Goal: Information Seeking & Learning: Learn about a topic

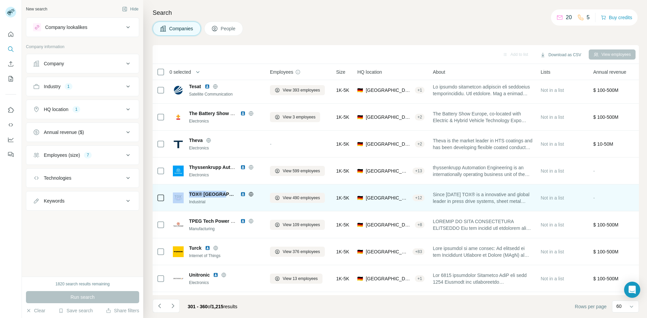
drag, startPoint x: 222, startPoint y: 194, endPoint x: 186, endPoint y: 193, distance: 36.7
click at [186, 193] on div "TOX® Germany Industrial" at bounding box center [217, 198] width 89 height 14
copy div "TOX® [GEOGRAPHIC_DATA]"
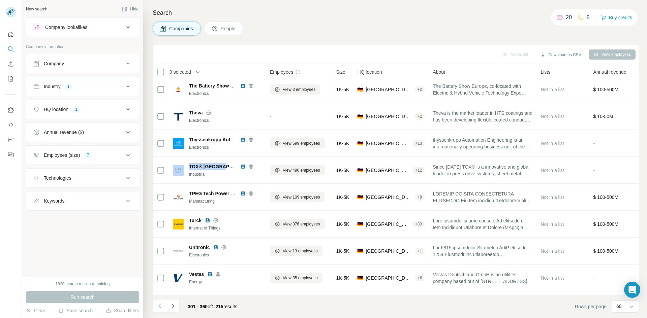
scroll to position [1313, 0]
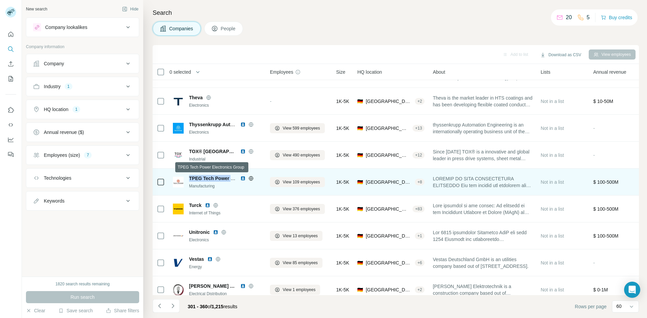
drag, startPoint x: 189, startPoint y: 178, endPoint x: 233, endPoint y: 177, distance: 44.1
click at [233, 177] on div "TPEG Tech Power Electronics Group Manufacturing" at bounding box center [217, 182] width 89 height 14
copy span "TPEG Tech Power E"
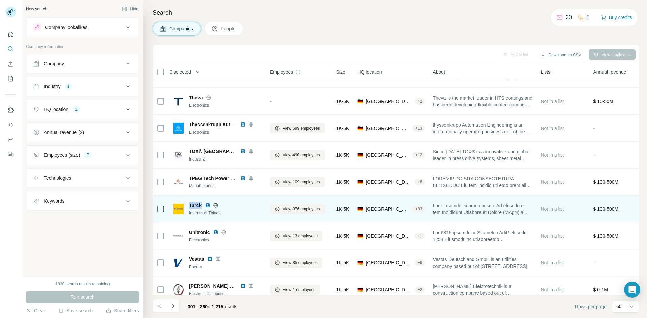
drag, startPoint x: 202, startPoint y: 205, endPoint x: 190, endPoint y: 206, distance: 12.8
click at [190, 206] on div "Turck" at bounding box center [225, 205] width 73 height 7
copy span "Turck"
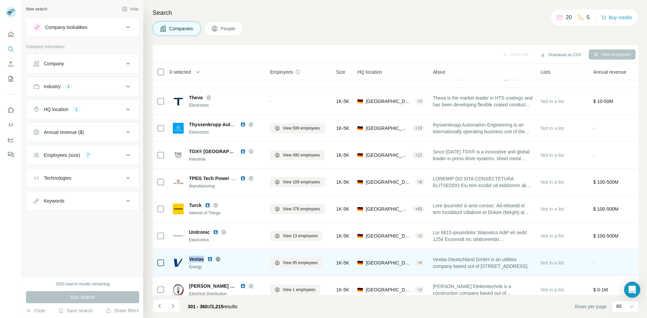
drag, startPoint x: 206, startPoint y: 259, endPoint x: 190, endPoint y: 257, distance: 16.3
click at [190, 257] on div "Vestas" at bounding box center [225, 259] width 73 height 7
copy span "Vestas"
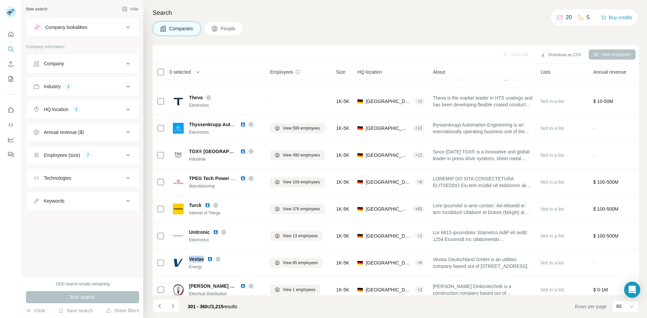
scroll to position [1405, 0]
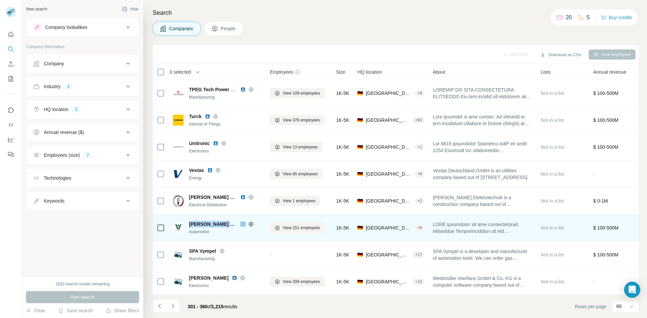
drag, startPoint x: 190, startPoint y: 221, endPoint x: 231, endPoint y: 220, distance: 41.5
click at [231, 221] on div "[PERSON_NAME] Automotive" at bounding box center [225, 224] width 73 height 7
copy span "[PERSON_NAME] Automotive"
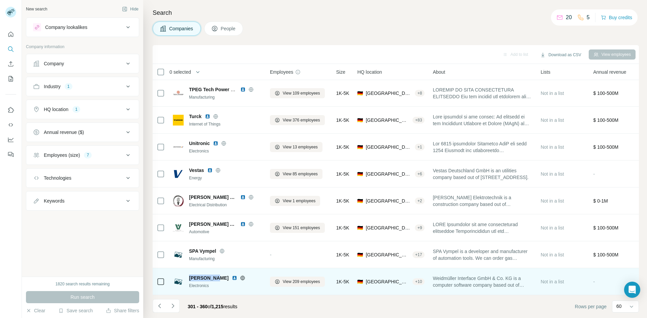
drag, startPoint x: 216, startPoint y: 274, endPoint x: 191, endPoint y: 277, distance: 25.2
click at [191, 277] on div "[PERSON_NAME]" at bounding box center [225, 278] width 73 height 7
copy span "[PERSON_NAME]"
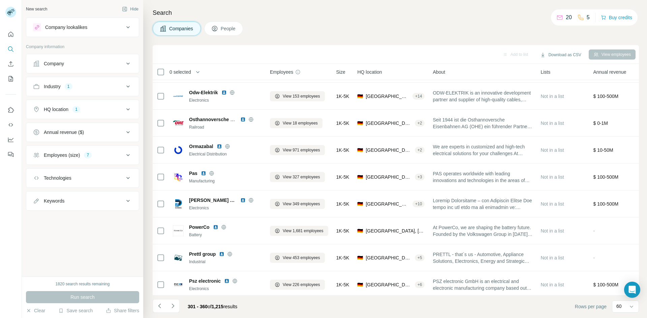
scroll to position [460, 0]
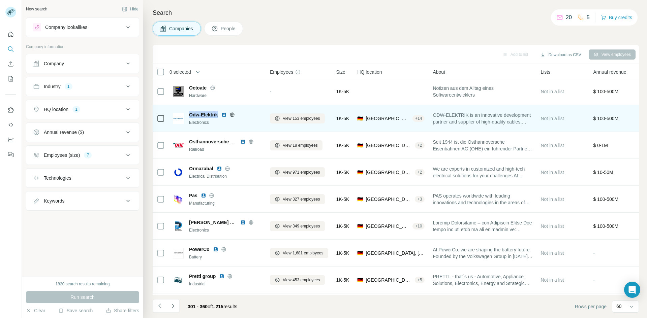
drag, startPoint x: 219, startPoint y: 114, endPoint x: 191, endPoint y: 114, distance: 28.6
click at [191, 114] on div "Odw-Elektrik" at bounding box center [225, 114] width 73 height 7
copy span "Odw-Elektrik"
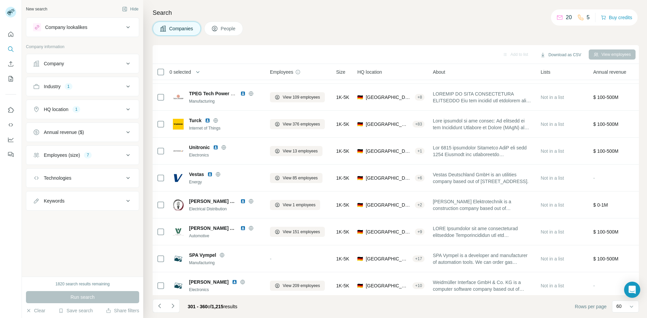
scroll to position [1405, 0]
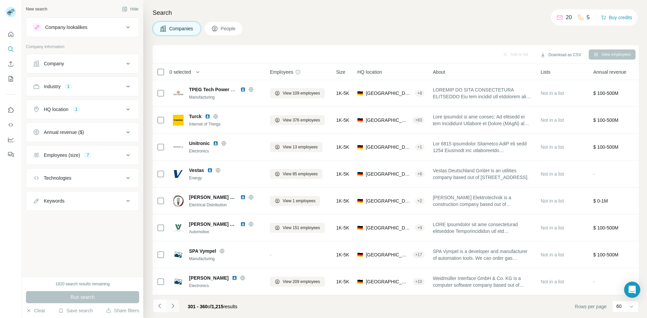
click at [171, 305] on icon "Navigate to next page" at bounding box center [172, 306] width 7 height 7
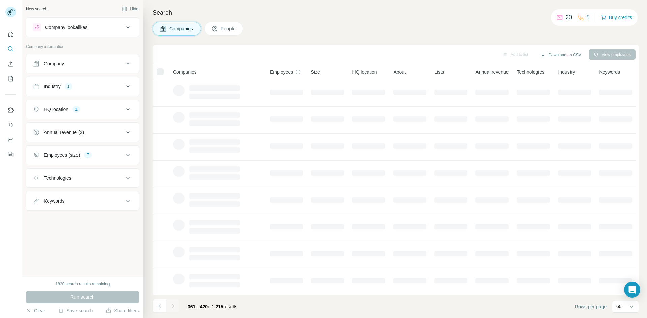
scroll to position [58, 0]
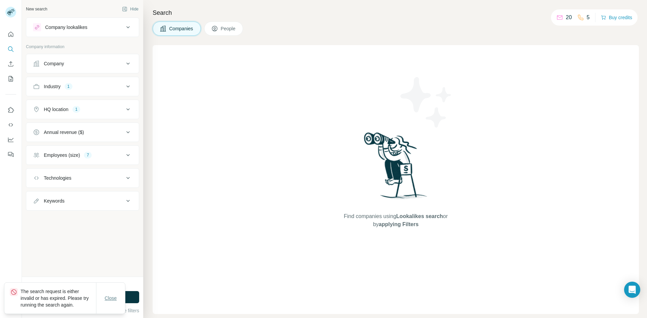
click at [111, 299] on span "Close" at bounding box center [111, 298] width 12 height 7
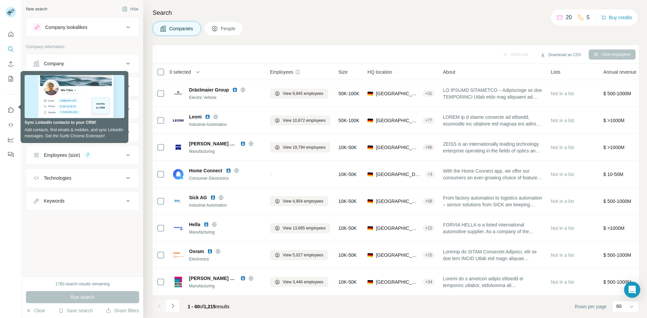
click at [175, 308] on icon "Navigate to next page" at bounding box center [172, 306] width 7 height 7
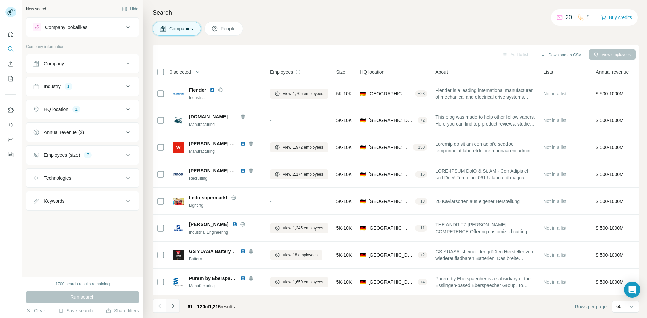
click at [170, 304] on icon "Navigate to next page" at bounding box center [172, 306] width 7 height 7
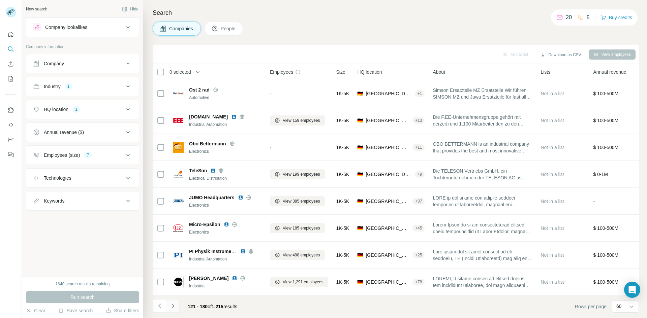
click at [171, 304] on icon "Navigate to next page" at bounding box center [172, 306] width 7 height 7
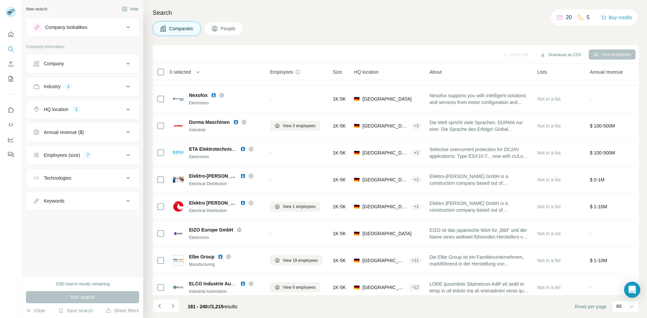
scroll to position [1405, 0]
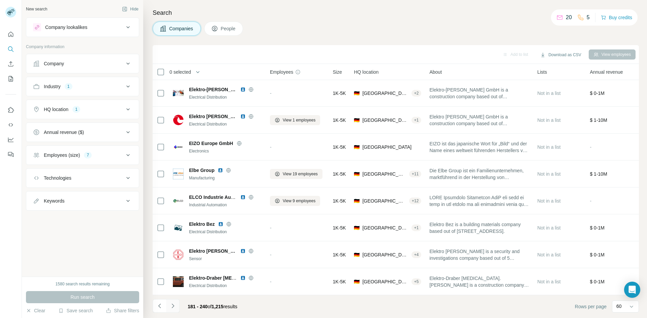
click at [171, 306] on icon "Navigate to next page" at bounding box center [172, 306] width 7 height 7
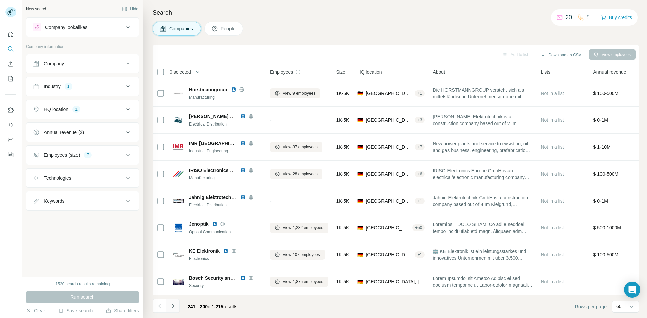
click at [173, 309] on icon "Navigate to next page" at bounding box center [172, 306] width 7 height 7
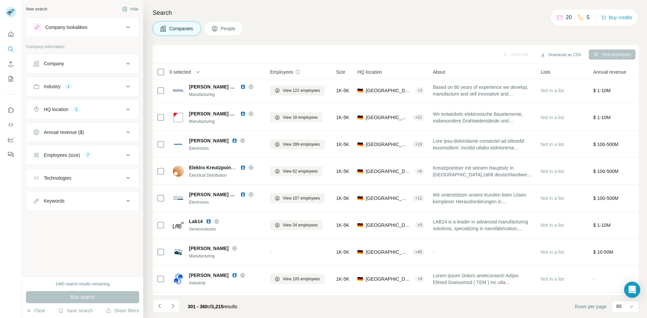
scroll to position [33, 0]
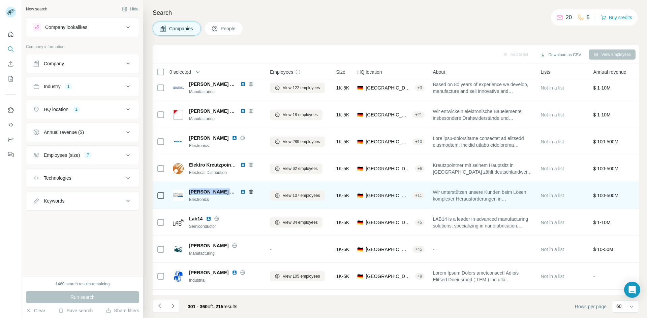
drag, startPoint x: 189, startPoint y: 192, endPoint x: 233, endPoint y: 193, distance: 44.8
click at [233, 193] on div "[PERSON_NAME] Holding GmbH Electronics" at bounding box center [217, 196] width 89 height 14
copy span "[PERSON_NAME] Holding Gm"
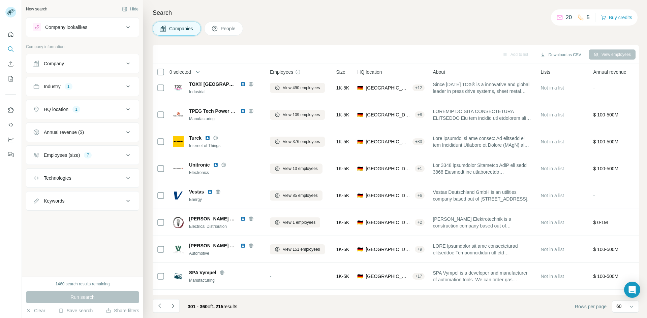
scroll to position [1405, 0]
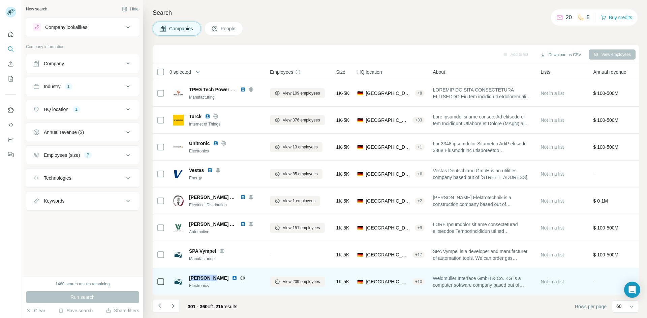
drag, startPoint x: 214, startPoint y: 274, endPoint x: 191, endPoint y: 276, distance: 22.3
click at [191, 276] on span "[PERSON_NAME]" at bounding box center [208, 278] width 39 height 7
drag, startPoint x: 214, startPoint y: 276, endPoint x: 189, endPoint y: 274, distance: 25.0
click at [189, 275] on span "[PERSON_NAME]" at bounding box center [208, 278] width 39 height 7
copy span "[PERSON_NAME]"
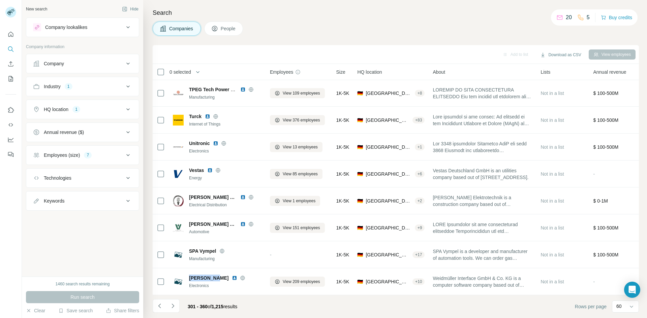
drag, startPoint x: 173, startPoint y: 306, endPoint x: 179, endPoint y: 300, distance: 7.9
click at [174, 306] on icon "Navigate to next page" at bounding box center [172, 306] width 2 height 4
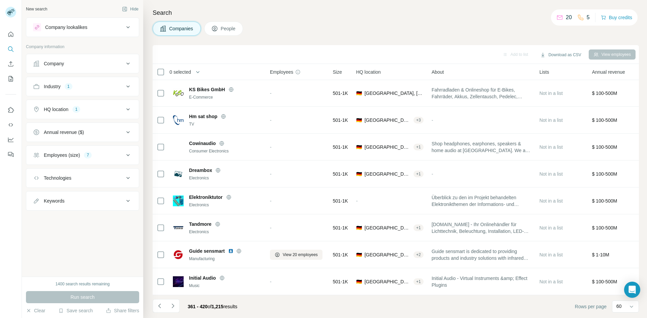
scroll to position [0, 0]
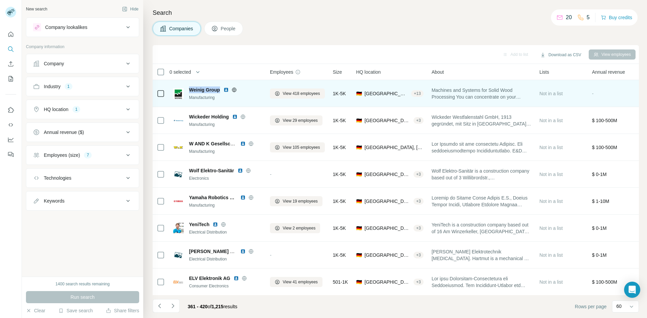
drag, startPoint x: 220, startPoint y: 92, endPoint x: 190, endPoint y: 92, distance: 30.7
click at [190, 92] on div "Weinig Group" at bounding box center [225, 90] width 73 height 7
copy span "Weinig Group"
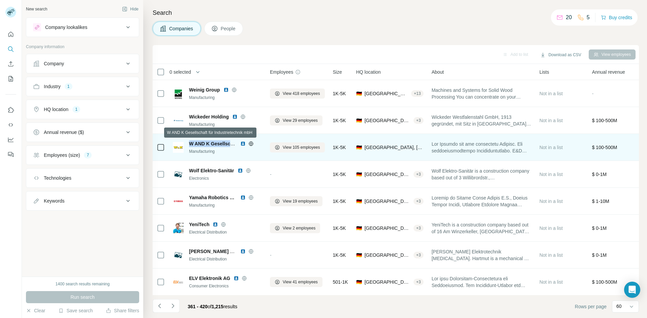
drag, startPoint x: 190, startPoint y: 143, endPoint x: 231, endPoint y: 142, distance: 41.1
click at [231, 142] on span "W AND K Gesellschaft für Industrietechnik mbH" at bounding box center [242, 143] width 107 height 5
copy span "W AND K Gesellsc"
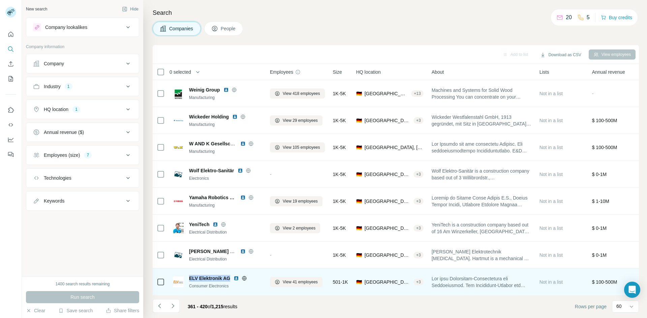
drag, startPoint x: 230, startPoint y: 279, endPoint x: 187, endPoint y: 279, distance: 43.1
click at [187, 279] on div "ELV Elektronik AG Consumer Electronics" at bounding box center [217, 282] width 89 height 14
copy span "ELV Elektronik AG"
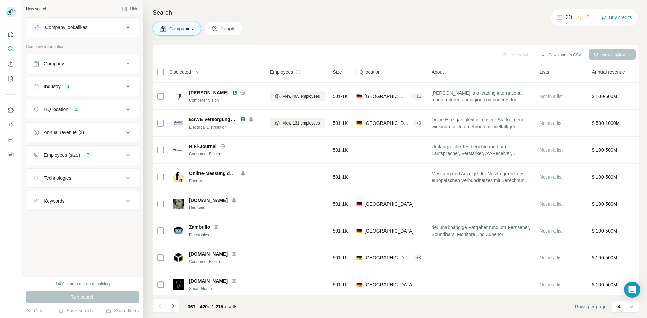
scroll to position [587, 0]
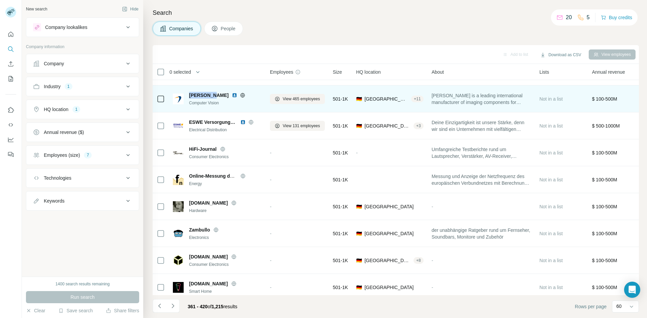
drag, startPoint x: 210, startPoint y: 95, endPoint x: 189, endPoint y: 95, distance: 21.2
click at [189, 95] on span "[PERSON_NAME]" at bounding box center [208, 95] width 39 height 7
copy span "[PERSON_NAME]"
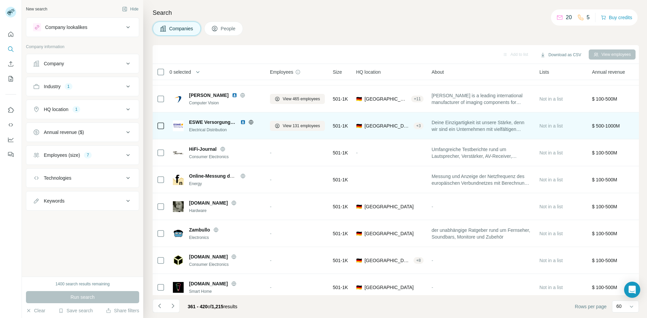
click at [449, 124] on span "Deine Einzigartigkeit ist unsere Stärke, denn wir sind ein Unternehmen mit viel…" at bounding box center [481, 125] width 100 height 13
drag, startPoint x: 189, startPoint y: 122, endPoint x: 233, endPoint y: 123, distance: 44.1
click at [233, 123] on span "ESWE Versorgungs AG" at bounding box center [213, 122] width 48 height 7
copy span "ESWE Versorgungs"
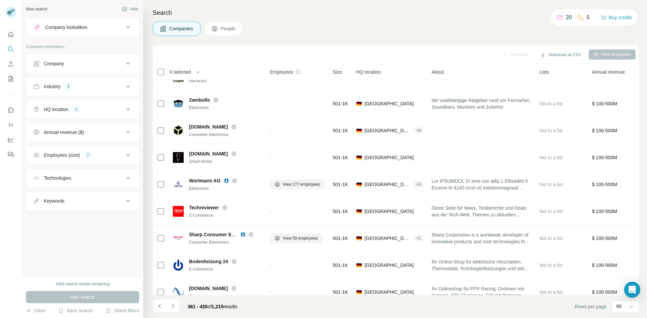
scroll to position [730, 0]
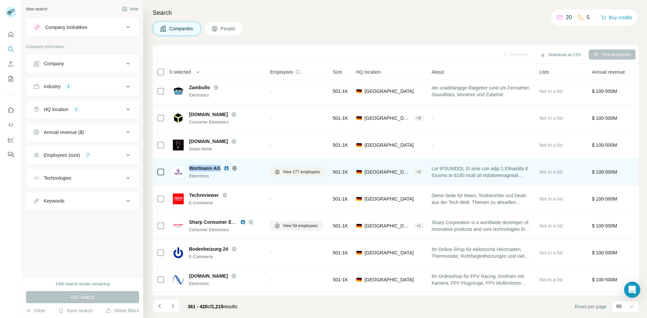
drag, startPoint x: 220, startPoint y: 167, endPoint x: 190, endPoint y: 168, distance: 29.7
click at [190, 168] on span "Wortmann AG" at bounding box center [204, 168] width 31 height 7
copy span "Wortmann AG"
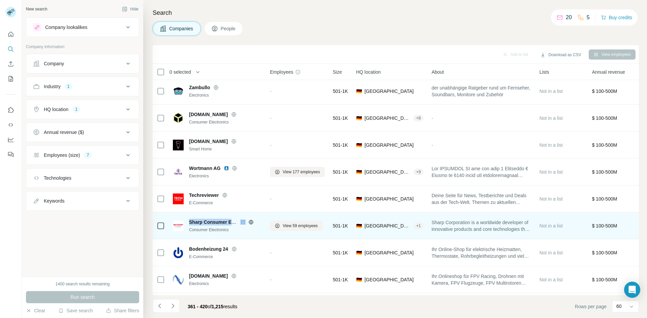
drag, startPoint x: 190, startPoint y: 223, endPoint x: 243, endPoint y: 221, distance: 53.6
click at [243, 221] on div "Sharp Consumer Electronics Europe" at bounding box center [225, 222] width 73 height 7
copy span "Sharp Consumer Electronics Europe"
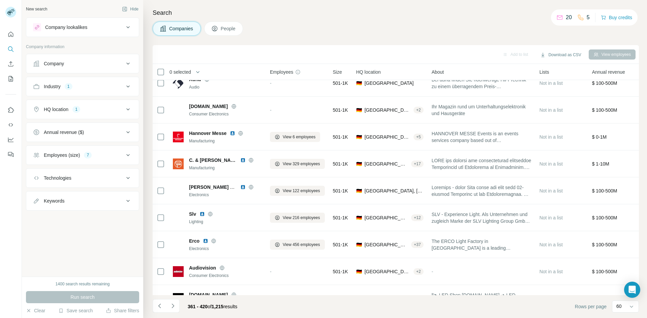
scroll to position [1010, 0]
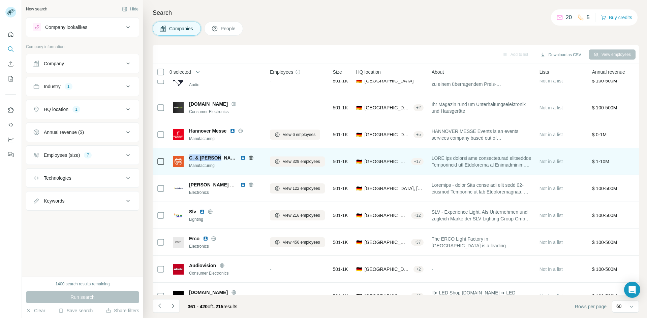
drag, startPoint x: 215, startPoint y: 159, endPoint x: 189, endPoint y: 160, distance: 26.0
click at [189, 160] on div "C. & [PERSON_NAME]" at bounding box center [225, 158] width 73 height 7
copy span "C. & [PERSON_NAME]"
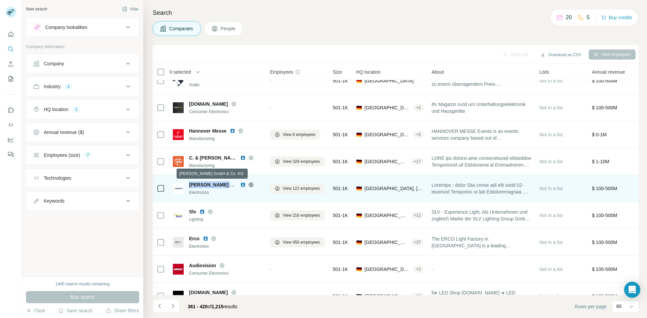
drag, startPoint x: 190, startPoint y: 183, endPoint x: 233, endPoint y: 182, distance: 43.1
click at [233, 182] on span "[PERSON_NAME] GmbH & Co. KG" at bounding box center [227, 184] width 77 height 5
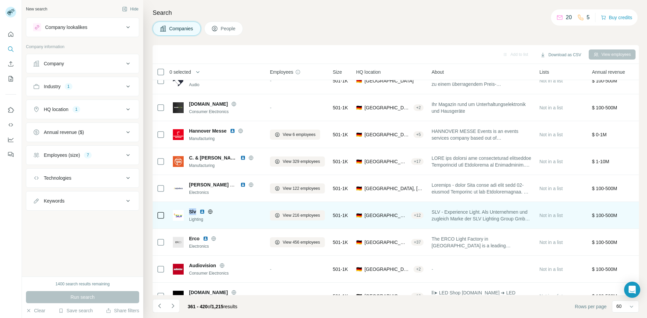
drag, startPoint x: 196, startPoint y: 212, endPoint x: 186, endPoint y: 211, distance: 9.8
click at [186, 211] on div "Slv Lighting" at bounding box center [217, 215] width 89 height 14
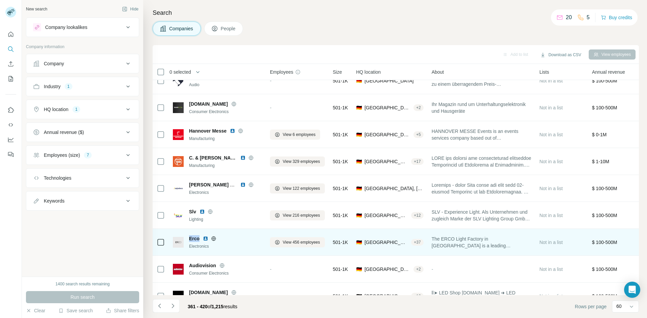
drag, startPoint x: 199, startPoint y: 238, endPoint x: 188, endPoint y: 239, distance: 11.2
click at [188, 239] on div "Erco Electronics" at bounding box center [217, 242] width 89 height 14
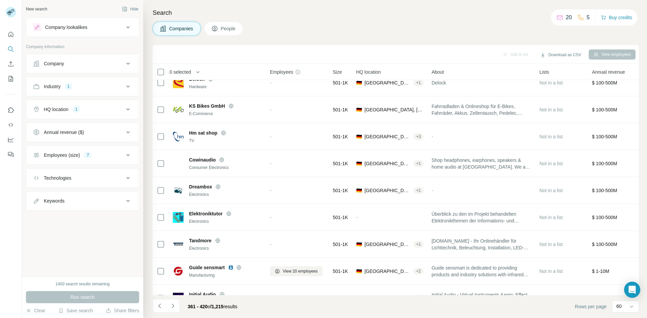
scroll to position [1405, 0]
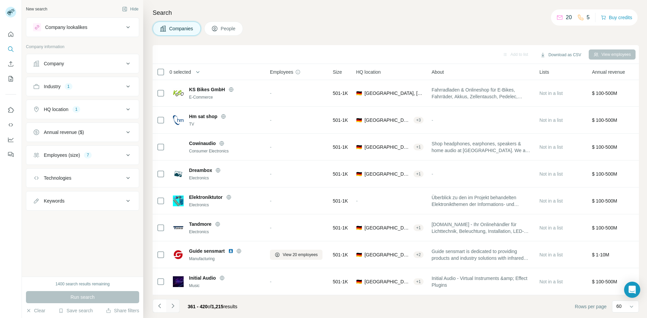
click at [172, 306] on icon "Navigate to next page" at bounding box center [172, 306] width 7 height 7
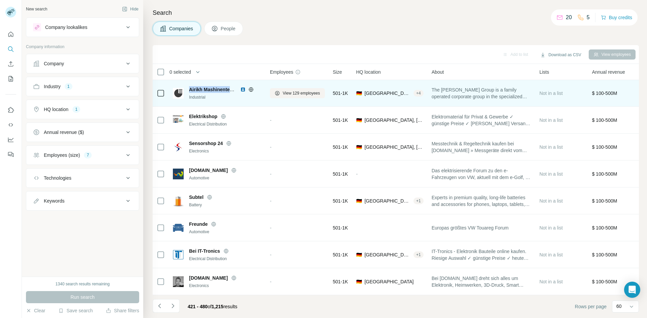
drag, startPoint x: 190, startPoint y: 85, endPoint x: 237, endPoint y: 85, distance: 46.8
click at [237, 86] on div "Airikh Mashinentekhnik" at bounding box center [225, 89] width 73 height 7
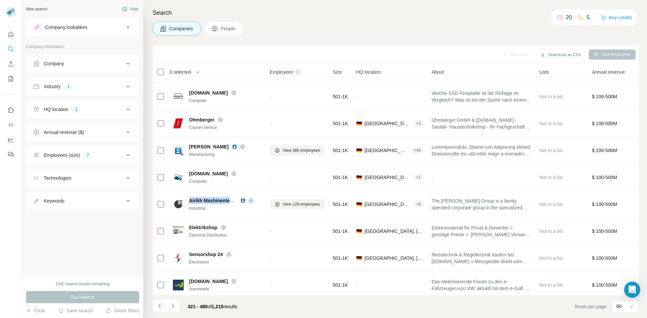
scroll to position [1285, 0]
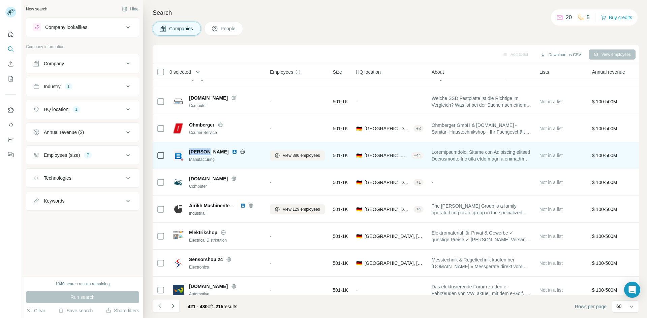
drag, startPoint x: 190, startPoint y: 153, endPoint x: 207, endPoint y: 152, distance: 17.2
click at [207, 152] on span "[PERSON_NAME]" at bounding box center [208, 152] width 39 height 7
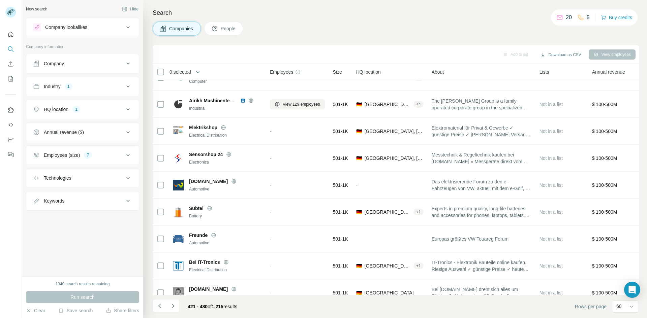
scroll to position [1405, 0]
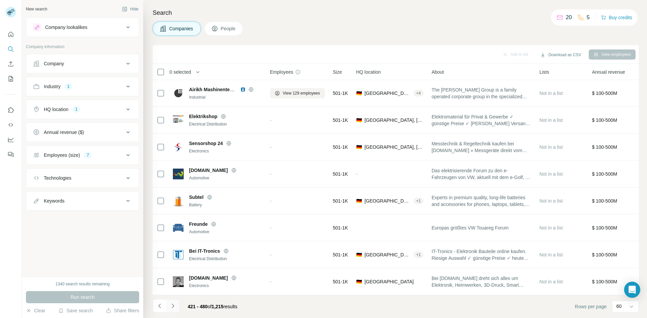
click at [175, 306] on icon "Navigate to next page" at bounding box center [172, 306] width 7 height 7
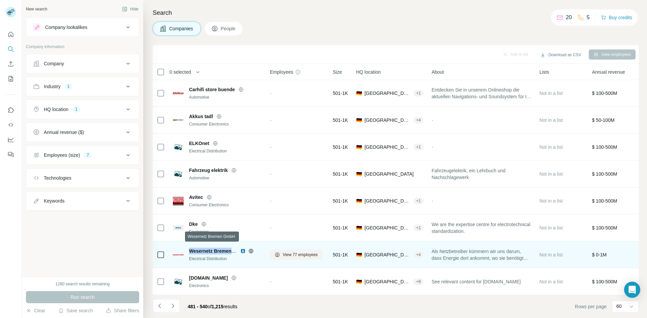
drag, startPoint x: 190, startPoint y: 247, endPoint x: 236, endPoint y: 248, distance: 46.2
click at [236, 249] on span "Wesernetz Bremen GmbH" at bounding box center [218, 251] width 58 height 5
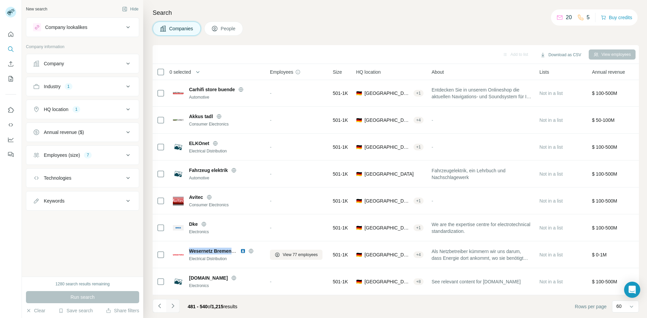
click at [175, 307] on icon "Navigate to next page" at bounding box center [172, 306] width 7 height 7
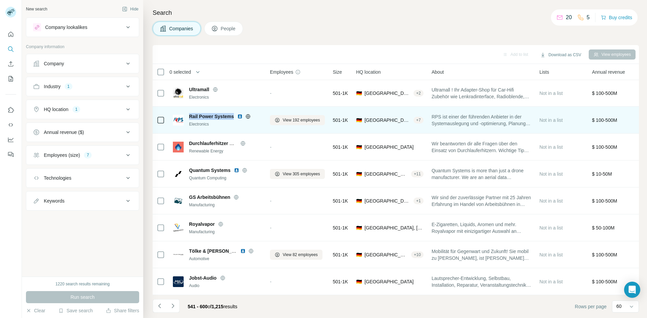
drag, startPoint x: 189, startPoint y: 115, endPoint x: 233, endPoint y: 112, distance: 44.2
click at [233, 113] on span "Rail Power Systems" at bounding box center [211, 116] width 45 height 7
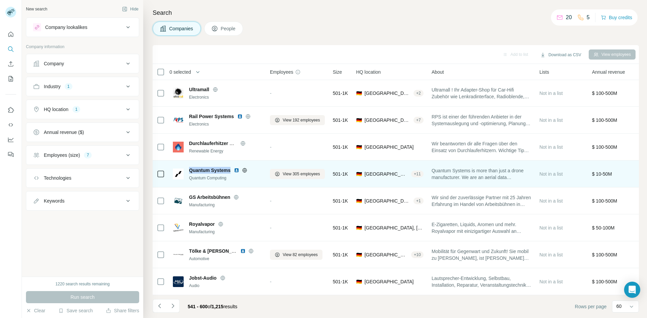
drag, startPoint x: 231, startPoint y: 168, endPoint x: 190, endPoint y: 167, distance: 41.1
click at [190, 167] on span "Quantum Systems" at bounding box center [209, 170] width 41 height 7
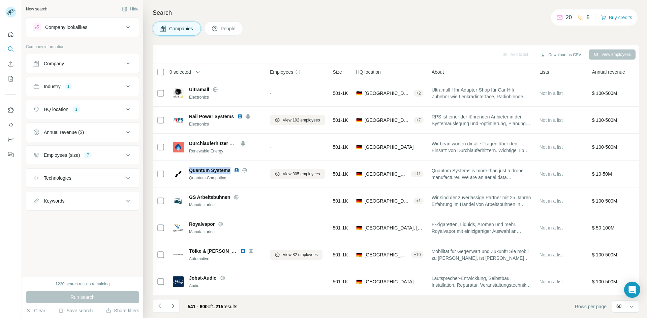
click at [173, 306] on icon "Navigate to next page" at bounding box center [172, 306] width 2 height 4
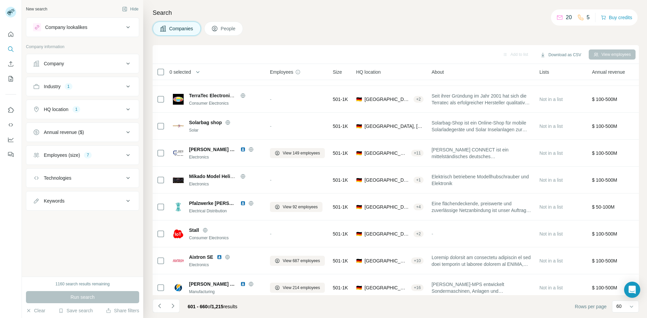
scroll to position [77, 0]
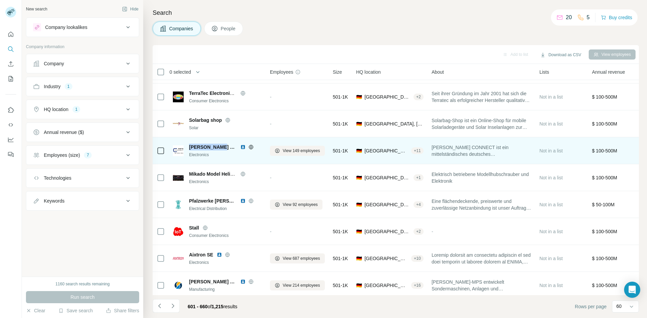
drag, startPoint x: 222, startPoint y: 146, endPoint x: 189, endPoint y: 144, distance: 32.8
click at [189, 144] on div "[PERSON_NAME] Connect" at bounding box center [225, 147] width 73 height 7
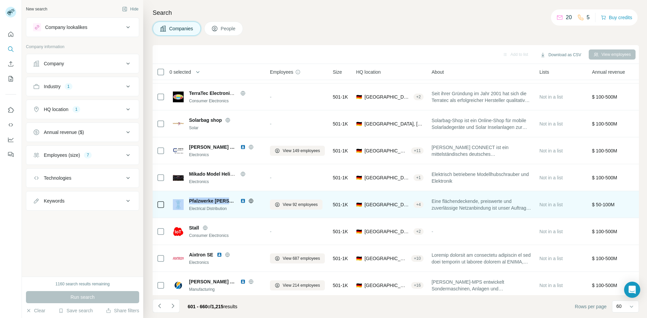
drag, startPoint x: 233, startPoint y: 200, endPoint x: 186, endPoint y: 201, distance: 47.5
click at [186, 201] on div "Pfalzwerke [PERSON_NAME] Electrical Distribution" at bounding box center [217, 205] width 89 height 14
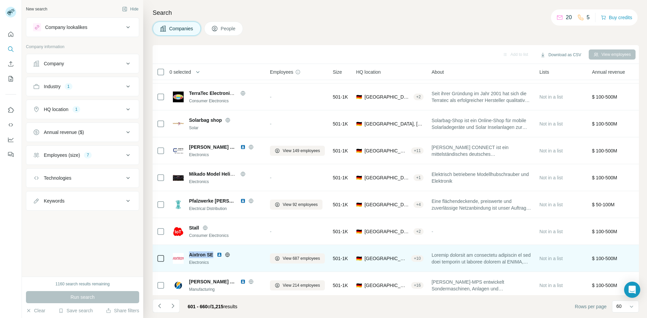
drag, startPoint x: 214, startPoint y: 256, endPoint x: 189, endPoint y: 257, distance: 24.6
click at [189, 257] on div "Aixtron SE" at bounding box center [225, 255] width 73 height 7
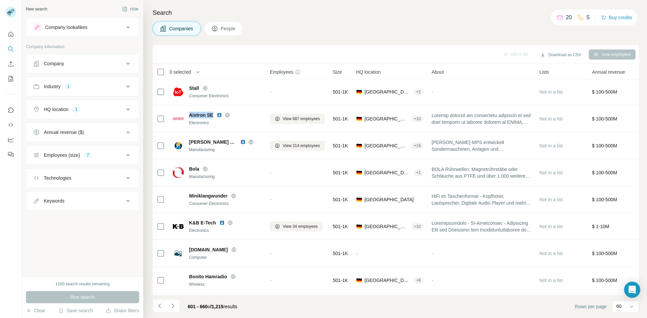
scroll to position [220, 0]
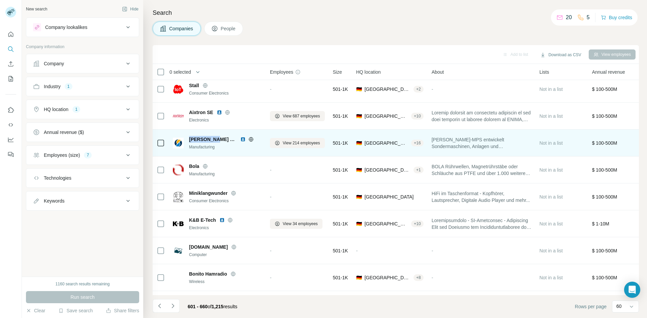
drag, startPoint x: 217, startPoint y: 140, endPoint x: 190, endPoint y: 141, distance: 27.6
click at [190, 141] on div "[PERSON_NAME] MPS" at bounding box center [225, 139] width 73 height 7
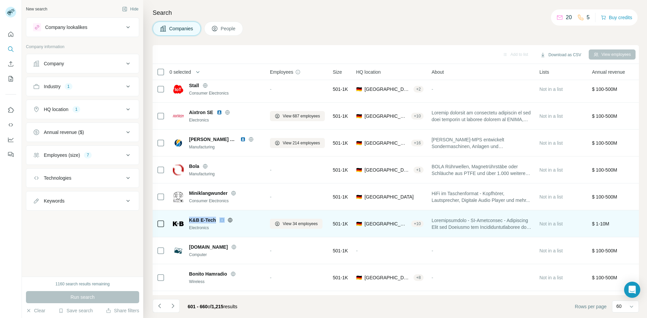
drag, startPoint x: 189, startPoint y: 220, endPoint x: 221, endPoint y: 220, distance: 31.7
click at [221, 220] on div "K&B E-Tech" at bounding box center [225, 220] width 73 height 7
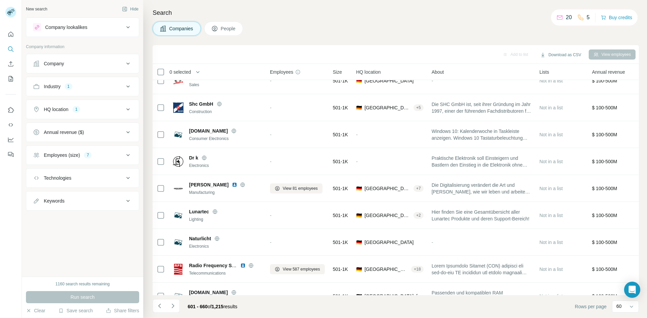
scroll to position [540, 0]
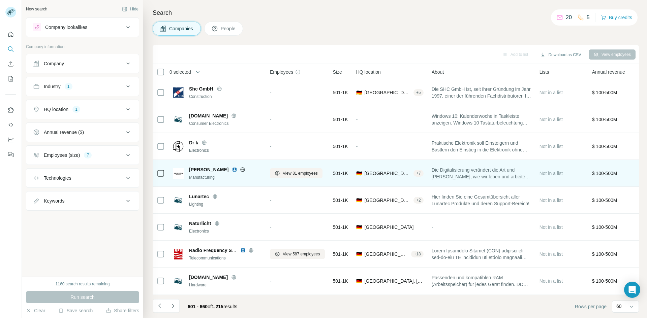
drag, startPoint x: 189, startPoint y: 170, endPoint x: 233, endPoint y: 169, distance: 44.1
click at [228, 169] on span "[PERSON_NAME]" at bounding box center [208, 169] width 39 height 7
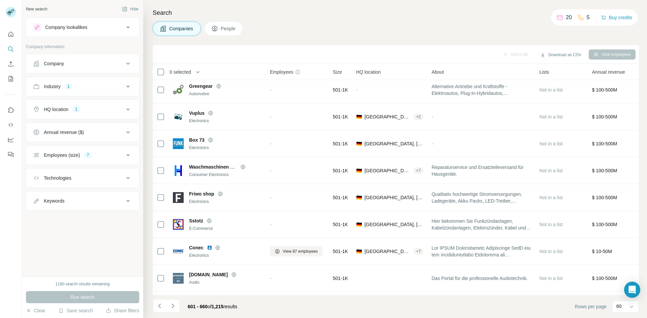
scroll to position [1215, 0]
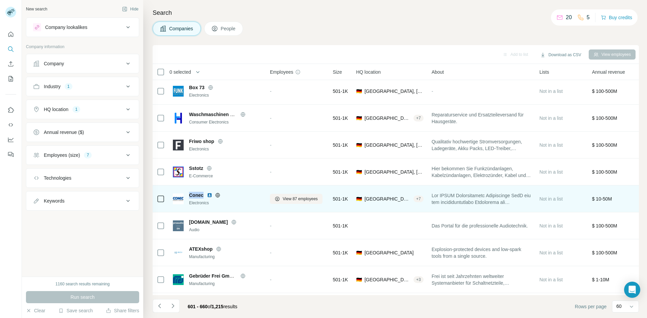
drag, startPoint x: 189, startPoint y: 196, endPoint x: 203, endPoint y: 196, distance: 14.2
click at [203, 196] on span "Conec" at bounding box center [196, 195] width 14 height 7
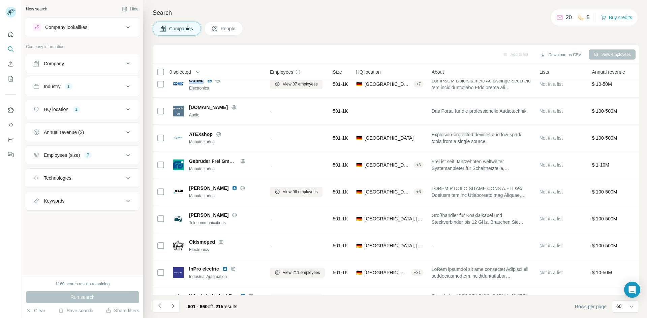
scroll to position [1342, 0]
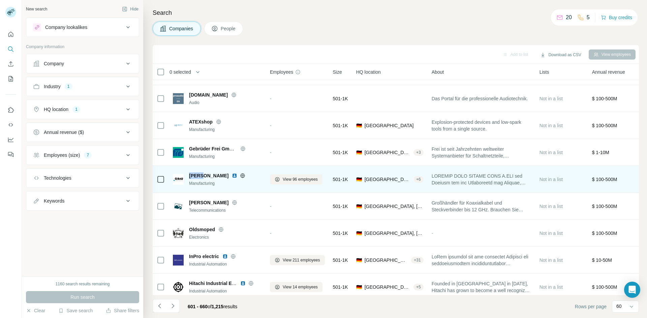
drag, startPoint x: 202, startPoint y: 174, endPoint x: 189, endPoint y: 177, distance: 13.5
click at [189, 177] on span "[PERSON_NAME]" at bounding box center [208, 175] width 39 height 7
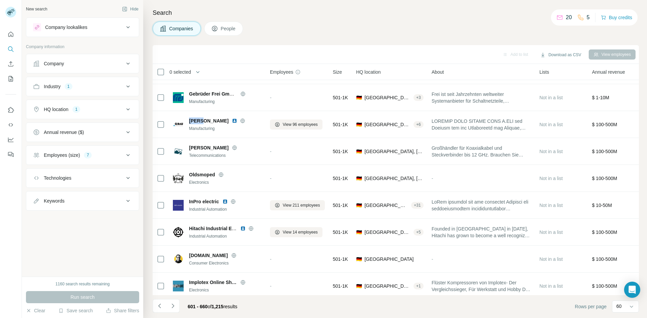
scroll to position [1405, 0]
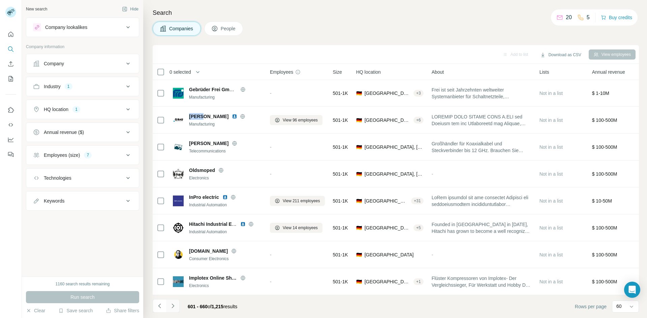
click at [173, 306] on icon "Navigate to next page" at bounding box center [172, 306] width 2 height 4
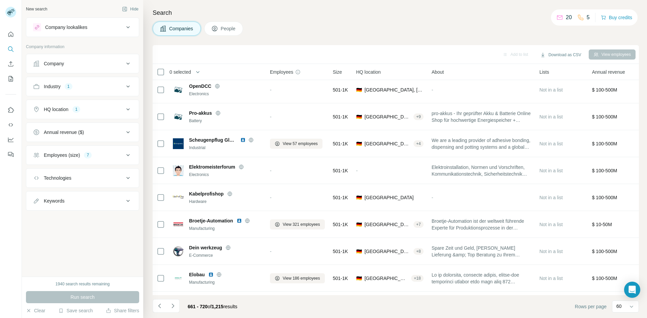
scroll to position [65, 0]
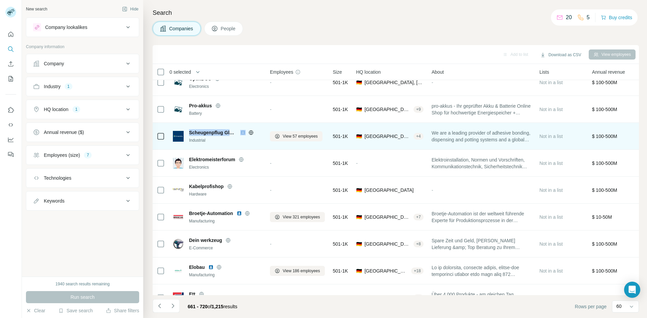
drag, startPoint x: 190, startPoint y: 133, endPoint x: 250, endPoint y: 133, distance: 60.6
click at [250, 133] on div "Scheugenpflug Global" at bounding box center [225, 132] width 73 height 7
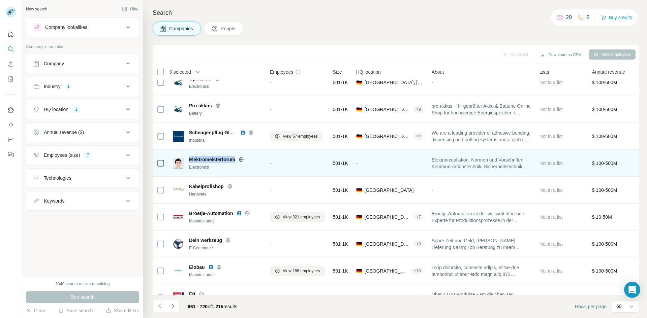
drag, startPoint x: 235, startPoint y: 160, endPoint x: 189, endPoint y: 160, distance: 45.8
click at [189, 160] on span "Elektromeisterforum" at bounding box center [212, 159] width 46 height 7
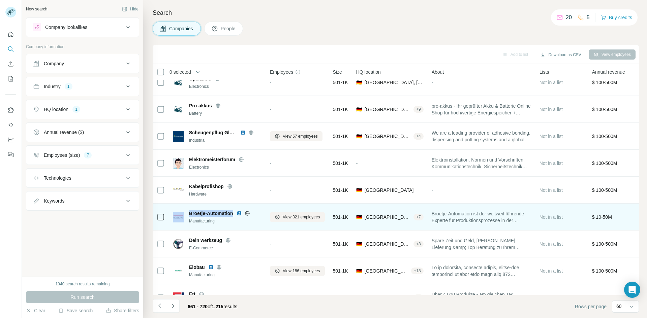
drag, startPoint x: 234, startPoint y: 215, endPoint x: 183, endPoint y: 217, distance: 51.2
click at [183, 217] on div "Broetje-Automation Manufacturing" at bounding box center [217, 217] width 89 height 14
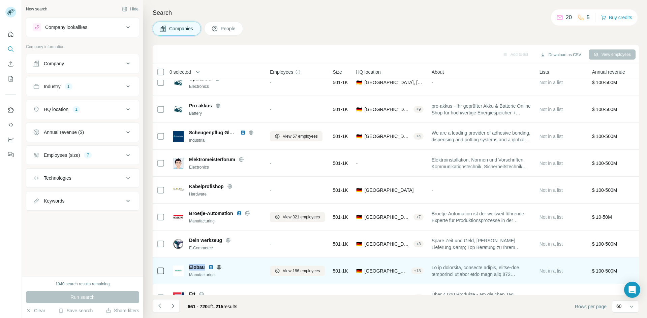
drag, startPoint x: 205, startPoint y: 268, endPoint x: 189, endPoint y: 268, distance: 16.2
click at [189, 268] on div "Elobau Manufacturing" at bounding box center [217, 271] width 89 height 14
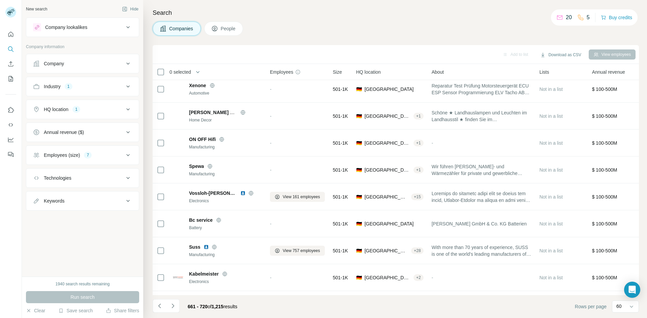
scroll to position [503, 0]
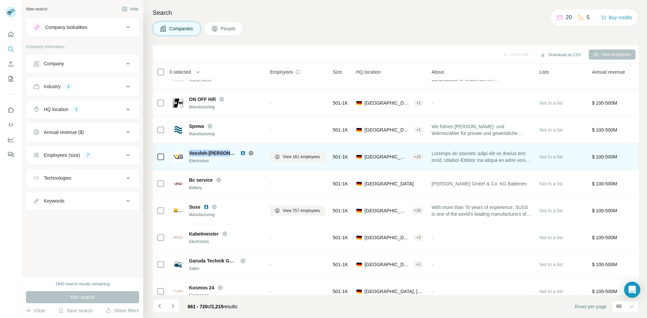
drag, startPoint x: 231, startPoint y: 153, endPoint x: 190, endPoint y: 155, distance: 41.1
click at [190, 155] on div "Vossloh-[PERSON_NAME]" at bounding box center [225, 153] width 73 height 7
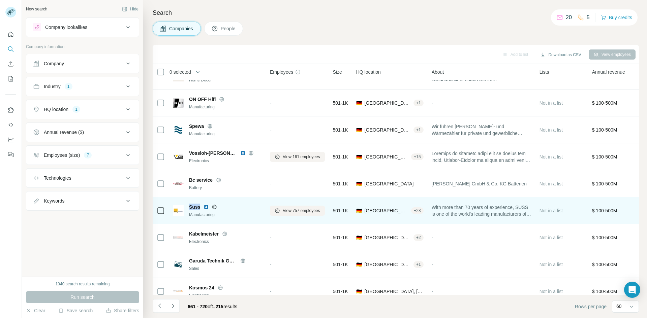
drag, startPoint x: 201, startPoint y: 207, endPoint x: 187, endPoint y: 208, distance: 13.6
click at [187, 208] on div "Suss Manufacturing" at bounding box center [217, 211] width 89 height 14
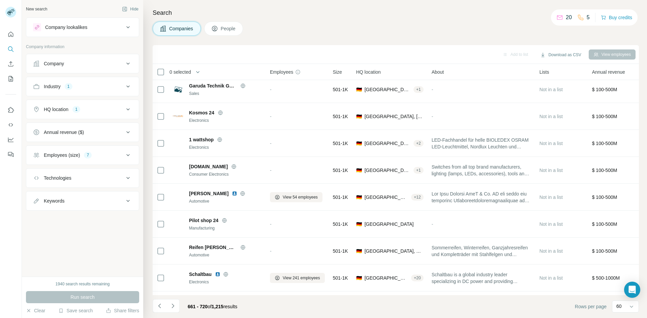
scroll to position [683, 0]
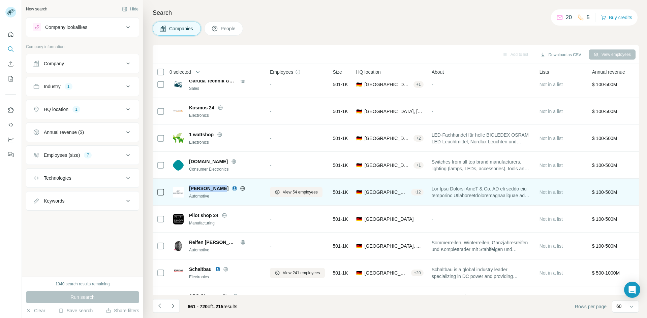
drag, startPoint x: 220, startPoint y: 189, endPoint x: 189, endPoint y: 190, distance: 30.7
click at [189, 190] on span "[PERSON_NAME]" at bounding box center [208, 188] width 39 height 7
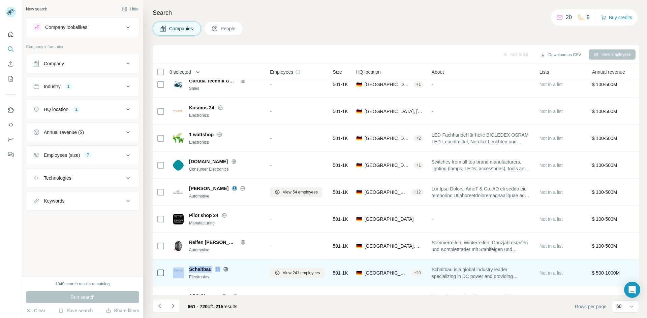
drag, startPoint x: 214, startPoint y: 271, endPoint x: 185, endPoint y: 266, distance: 28.6
click at [185, 266] on div "Schaltbau Electronics" at bounding box center [217, 273] width 89 height 14
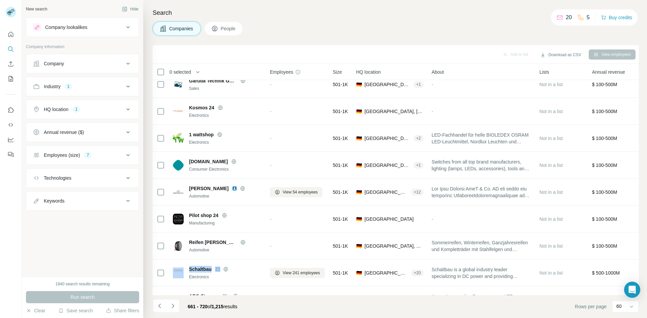
click at [357, 8] on div "Search Companies People Add to list Download as CSV View employees 0 selected C…" at bounding box center [395, 159] width 504 height 318
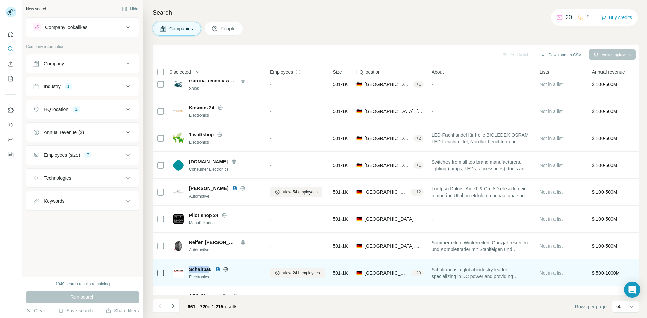
drag, startPoint x: 196, startPoint y: 269, endPoint x: 186, endPoint y: 271, distance: 9.6
click at [186, 271] on div "Schaltbau Electronics" at bounding box center [217, 273] width 89 height 14
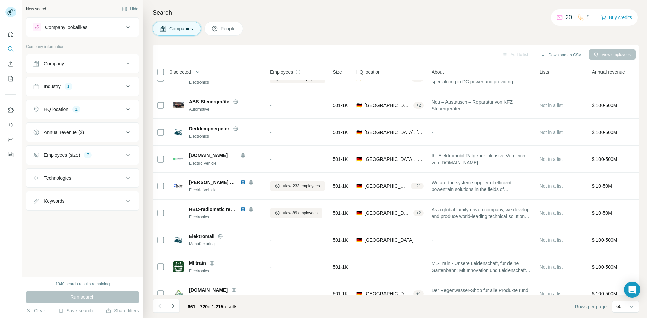
scroll to position [880, 0]
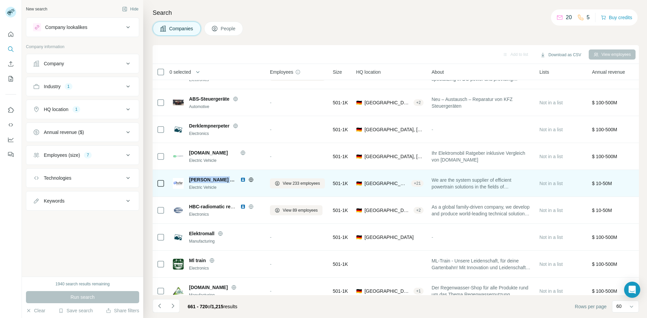
drag, startPoint x: 228, startPoint y: 180, endPoint x: 188, endPoint y: 183, distance: 39.6
click at [188, 183] on div "[PERSON_NAME] powertrain Electric Vehicle" at bounding box center [217, 183] width 89 height 14
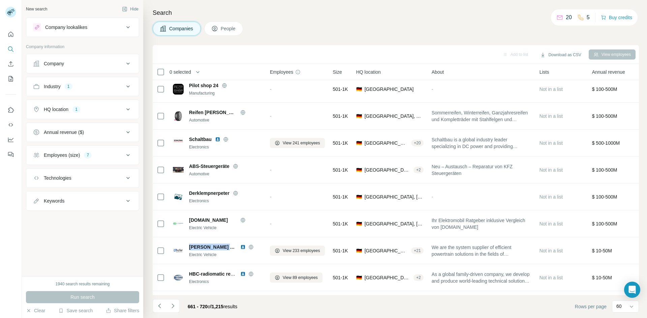
scroll to position [823, 0]
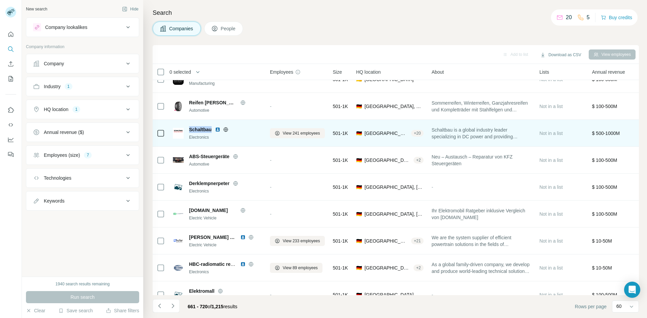
drag, startPoint x: 211, startPoint y: 130, endPoint x: 190, endPoint y: 129, distance: 21.2
click at [190, 129] on span "Schaltbau" at bounding box center [200, 129] width 23 height 7
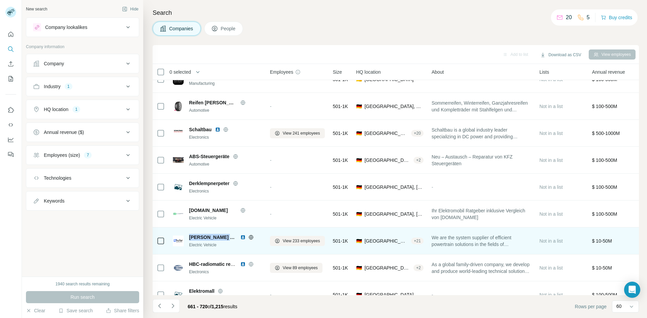
drag, startPoint x: 229, startPoint y: 238, endPoint x: 189, endPoint y: 237, distance: 39.7
click at [189, 237] on div "[PERSON_NAME] powertrain" at bounding box center [225, 237] width 73 height 7
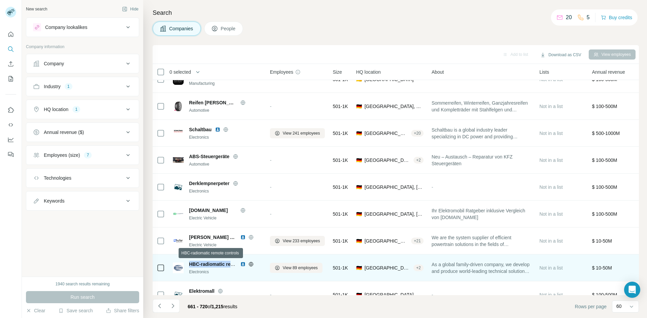
drag, startPoint x: 189, startPoint y: 263, endPoint x: 232, endPoint y: 264, distance: 43.5
click at [232, 264] on span "HBC-radiomatic remote controls" at bounding box center [225, 264] width 72 height 5
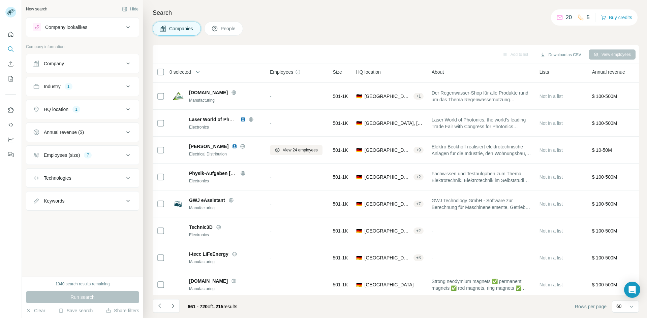
scroll to position [1070, 0]
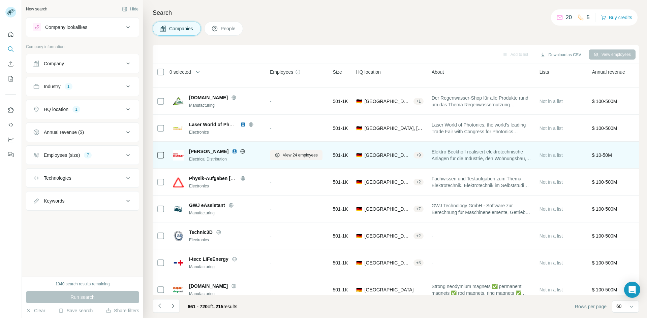
drag, startPoint x: 227, startPoint y: 151, endPoint x: 187, endPoint y: 152, distance: 39.4
click at [187, 152] on div "Elektro Beckhoff Electrical Distribution" at bounding box center [217, 155] width 89 height 14
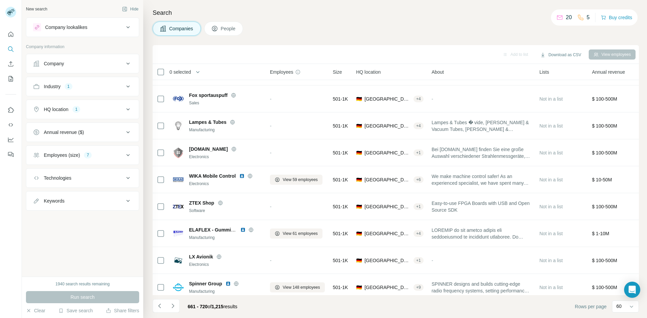
scroll to position [1318, 0]
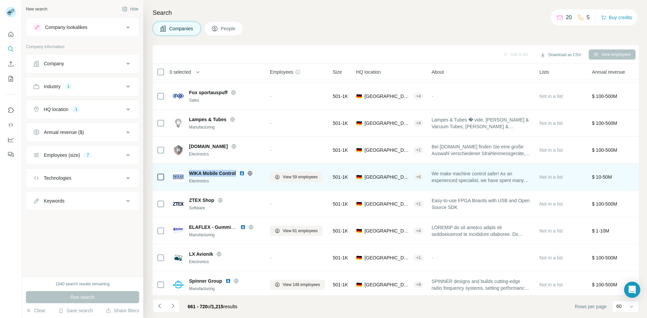
drag, startPoint x: 237, startPoint y: 172, endPoint x: 191, endPoint y: 176, distance: 46.3
click at [191, 176] on div "WIKA Mobile Control" at bounding box center [225, 173] width 73 height 7
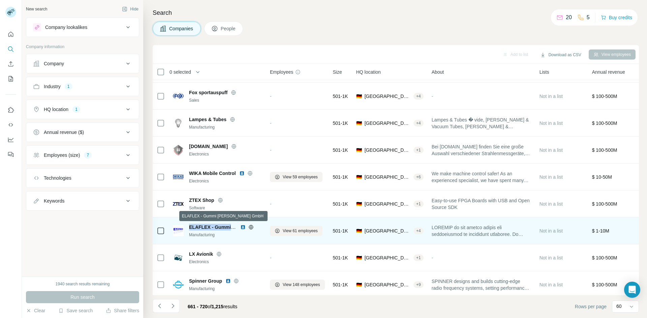
drag, startPoint x: 189, startPoint y: 227, endPoint x: 236, endPoint y: 226, distance: 47.2
click at [236, 226] on span "ELAFLEX - Gummi [PERSON_NAME] GmbH" at bounding box center [238, 227] width 98 height 5
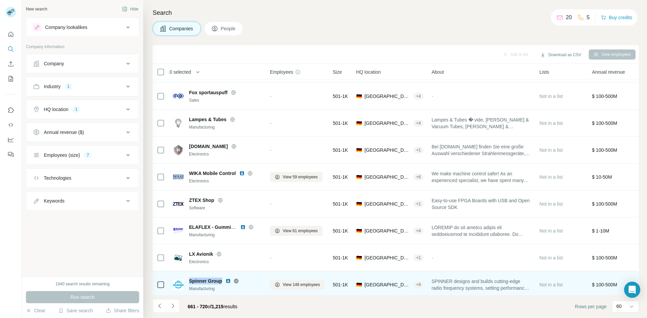
drag, startPoint x: 221, startPoint y: 279, endPoint x: 188, endPoint y: 280, distance: 33.4
click at [188, 280] on div "Spinner Group Manufacturing" at bounding box center [217, 285] width 89 height 14
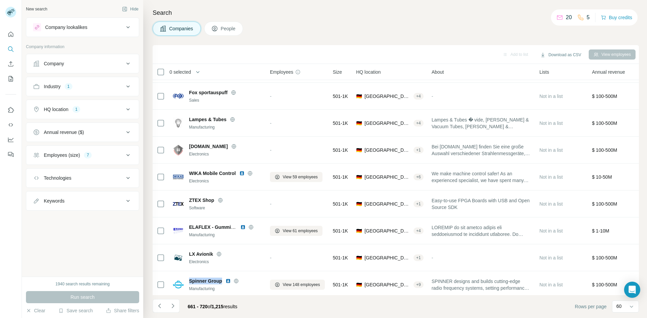
scroll to position [1405, 0]
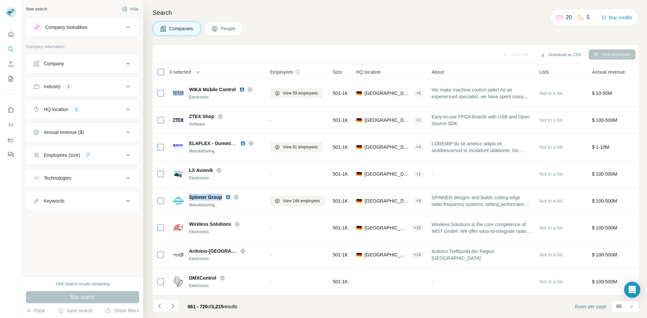
click at [174, 308] on icon "Navigate to next page" at bounding box center [172, 306] width 7 height 7
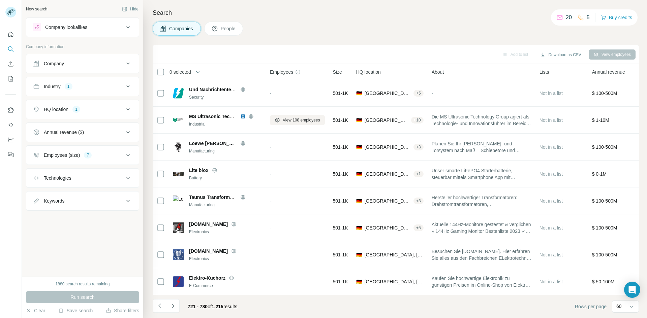
scroll to position [0, 0]
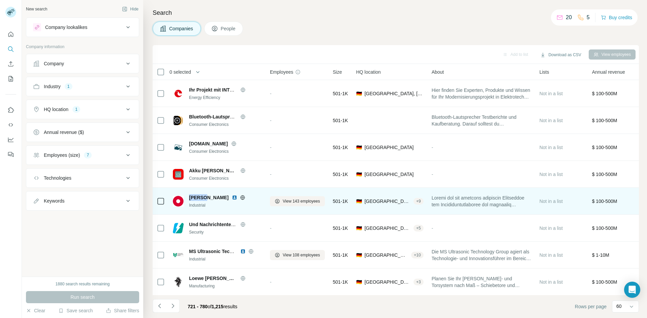
drag, startPoint x: 208, startPoint y: 198, endPoint x: 189, endPoint y: 198, distance: 18.9
click at [189, 198] on div "[PERSON_NAME]" at bounding box center [225, 197] width 73 height 7
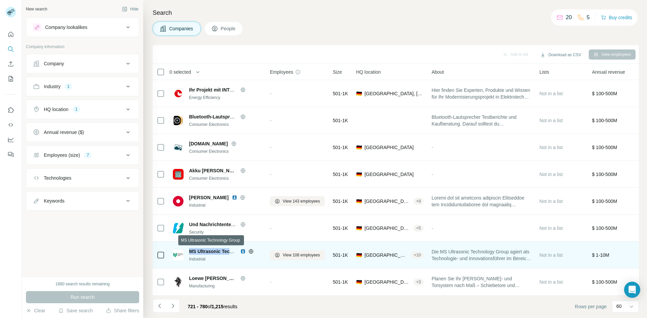
drag, startPoint x: 189, startPoint y: 251, endPoint x: 237, endPoint y: 250, distance: 48.2
click at [237, 250] on div "MS Ultrasonic Technology Group" at bounding box center [225, 251] width 73 height 7
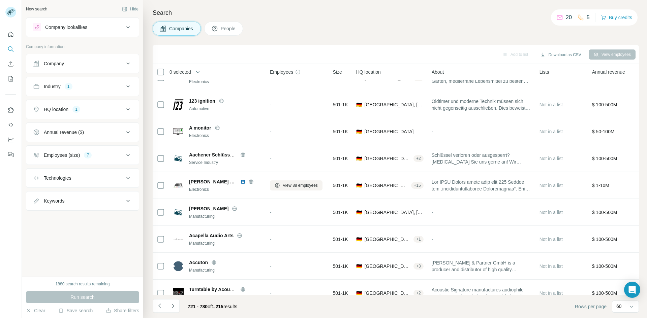
scroll to position [443, 0]
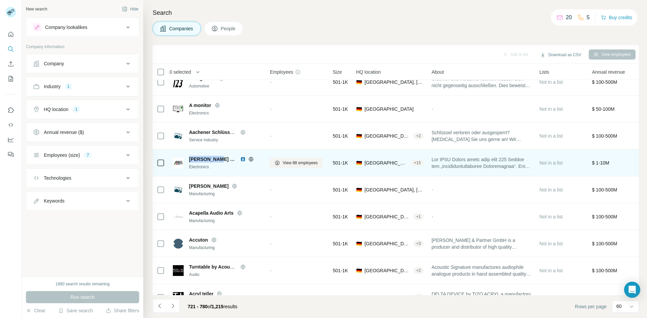
drag, startPoint x: 220, startPoint y: 159, endPoint x: 189, endPoint y: 160, distance: 31.3
click at [189, 160] on div "[PERSON_NAME] Gruppe" at bounding box center [225, 159] width 73 height 7
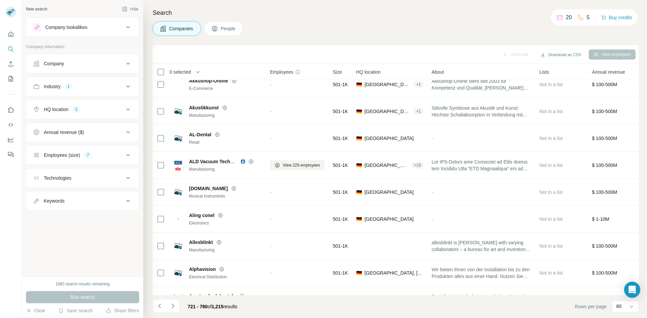
scroll to position [828, 0]
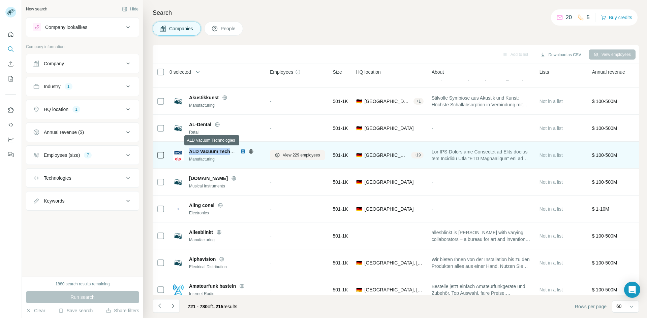
drag, startPoint x: 190, startPoint y: 151, endPoint x: 231, endPoint y: 151, distance: 41.1
click at [231, 151] on span "ALD Vacuum Technologies" at bounding box center [219, 151] width 60 height 5
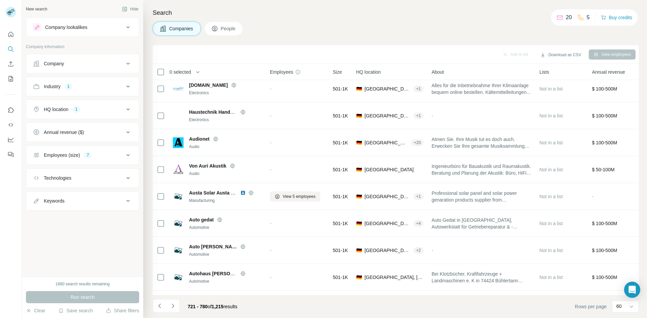
scroll to position [1405, 0]
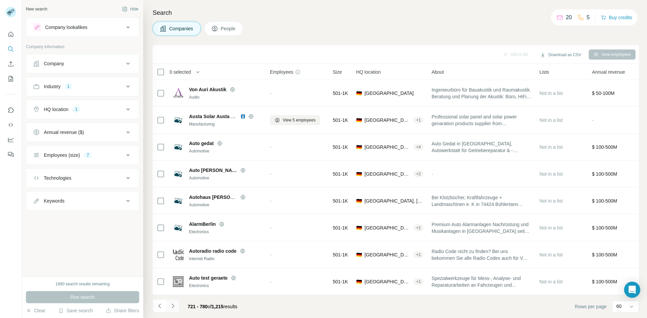
click at [172, 304] on icon "Navigate to next page" at bounding box center [172, 306] width 7 height 7
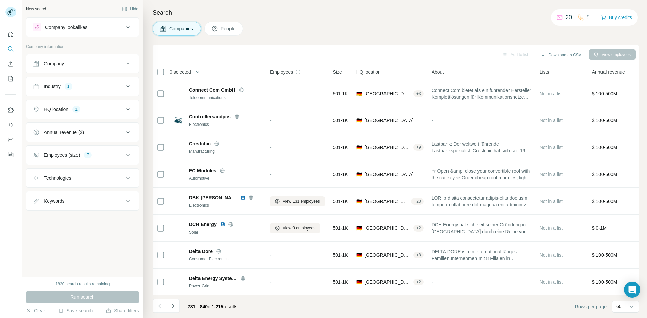
scroll to position [0, 0]
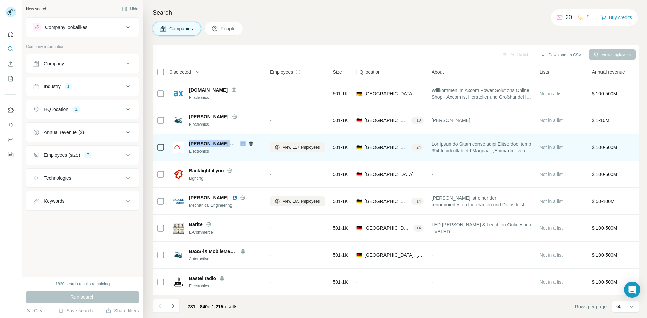
drag, startPoint x: 189, startPoint y: 144, endPoint x: 227, endPoint y: 143, distance: 37.4
click at [227, 143] on div "[PERSON_NAME] Elektro" at bounding box center [225, 143] width 73 height 7
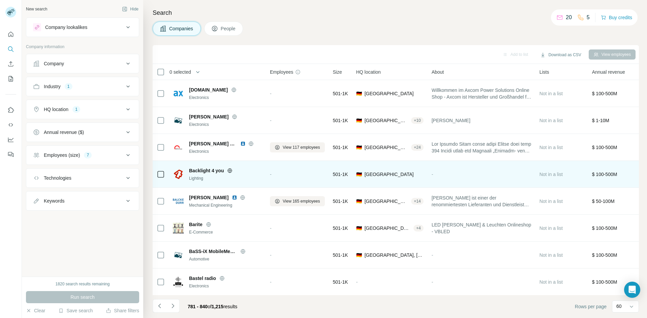
click at [210, 169] on span "Backlight 4 you" at bounding box center [206, 170] width 35 height 7
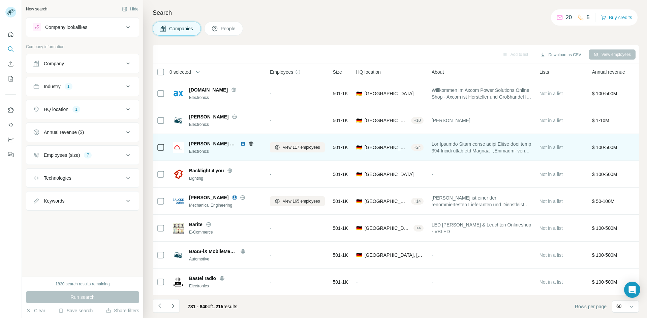
click at [216, 144] on span "[PERSON_NAME] Elektro" at bounding box center [213, 143] width 48 height 7
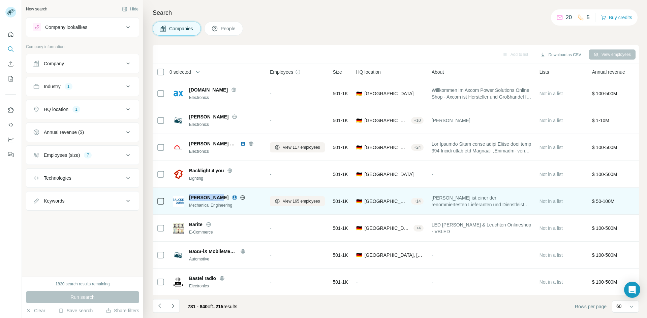
drag, startPoint x: 190, startPoint y: 198, endPoint x: 217, endPoint y: 197, distance: 26.6
click at [217, 197] on div "[PERSON_NAME]" at bounding box center [225, 197] width 73 height 7
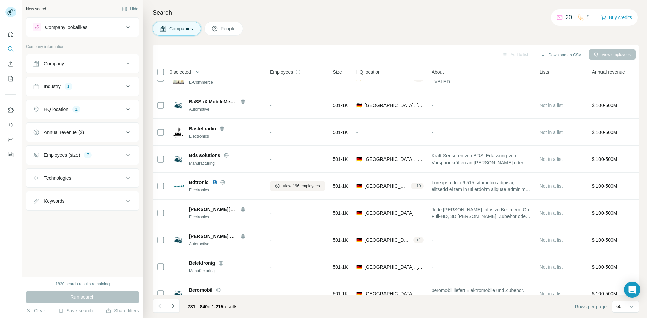
scroll to position [158, 0]
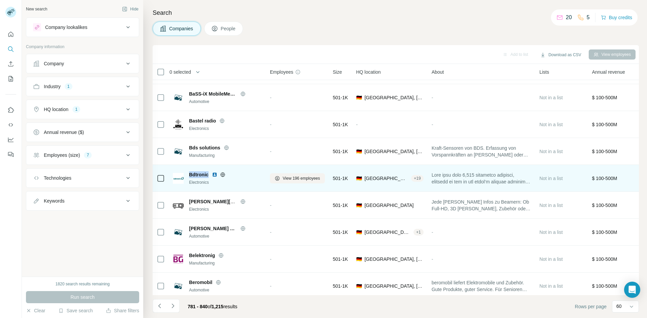
drag, startPoint x: 208, startPoint y: 175, endPoint x: 189, endPoint y: 175, distance: 19.2
click at [189, 175] on span "Bdtronic" at bounding box center [199, 174] width 20 height 7
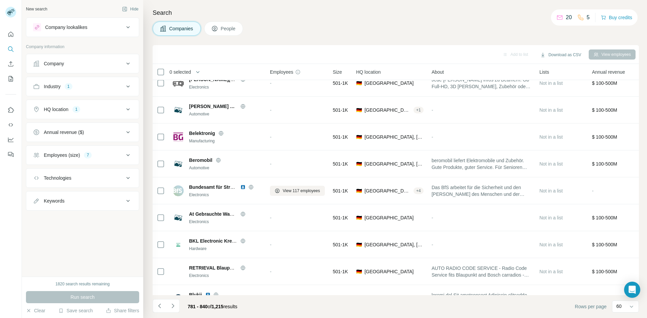
scroll to position [287, 0]
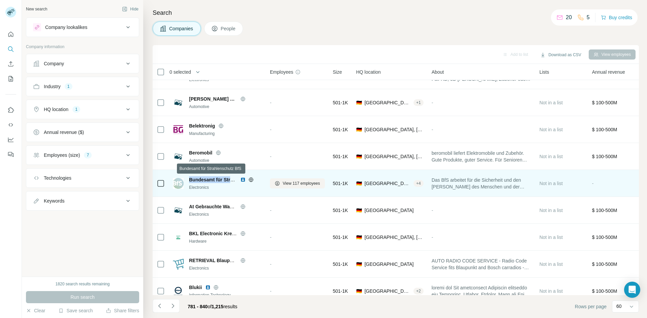
drag, startPoint x: 190, startPoint y: 179, endPoint x: 232, endPoint y: 178, distance: 42.1
click at [232, 178] on span "Bundesamt für Strahlenschutz BfS" at bounding box center [228, 179] width 78 height 5
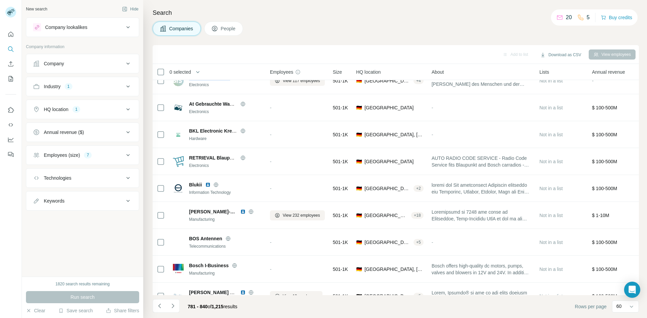
scroll to position [392, 0]
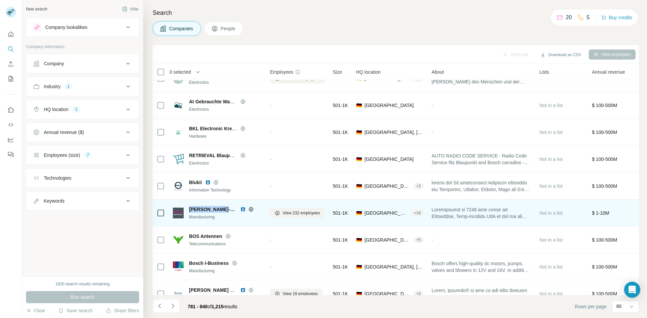
drag, startPoint x: 189, startPoint y: 210, endPoint x: 223, endPoint y: 208, distance: 34.1
click at [223, 208] on div "[PERSON_NAME]-Novotest" at bounding box center [225, 209] width 73 height 7
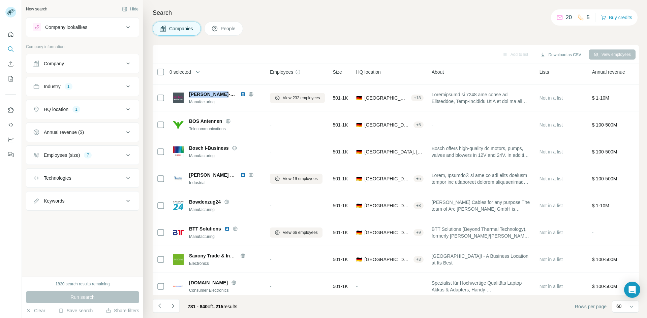
scroll to position [512, 0]
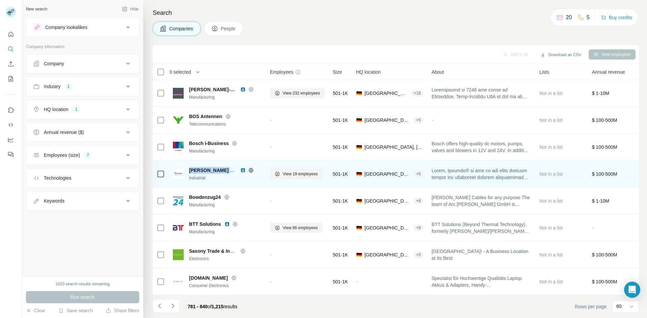
drag, startPoint x: 190, startPoint y: 169, endPoint x: 232, endPoint y: 173, distance: 42.6
click at [232, 173] on span "[PERSON_NAME] Group" at bounding box center [216, 170] width 55 height 5
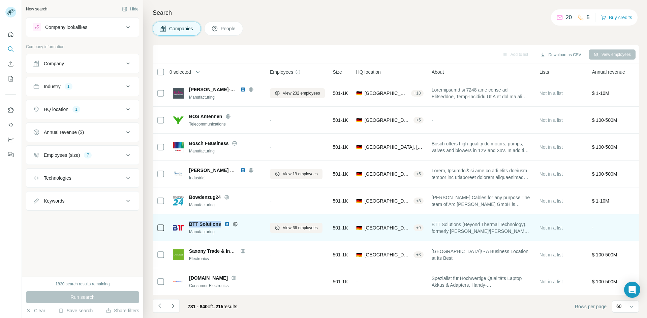
drag, startPoint x: 220, startPoint y: 223, endPoint x: 186, endPoint y: 220, distance: 33.5
click at [186, 220] on div "BTT Solutions Manufacturing" at bounding box center [217, 228] width 89 height 19
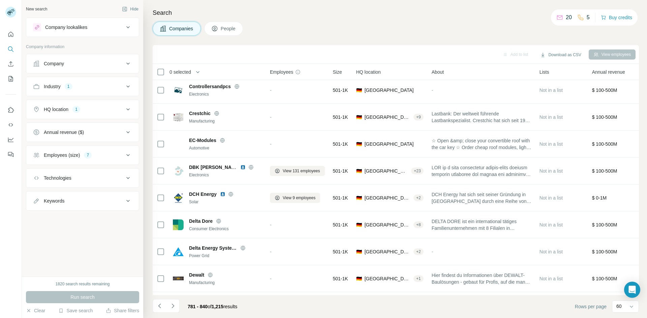
scroll to position [897, 0]
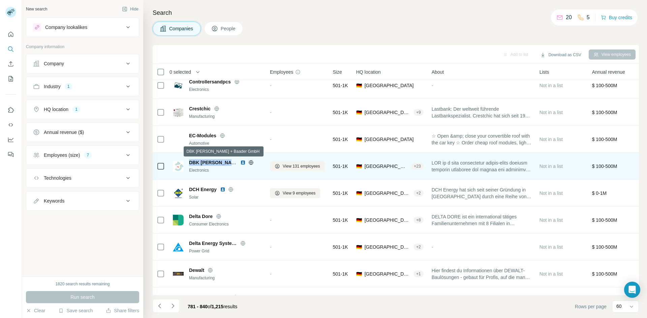
drag, startPoint x: 189, startPoint y: 162, endPoint x: 234, endPoint y: 163, distance: 44.5
click at [234, 163] on span "DBK [PERSON_NAME] + Baader GmbH" at bounding box center [233, 162] width 88 height 5
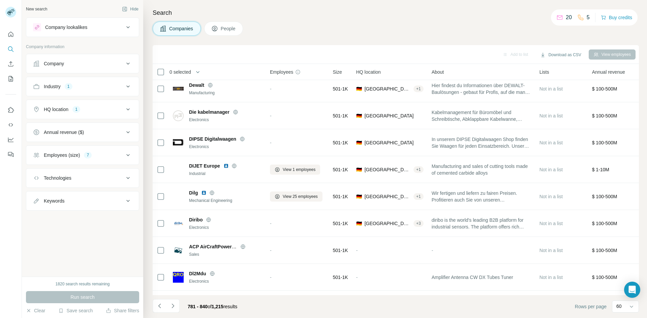
scroll to position [1085, 0]
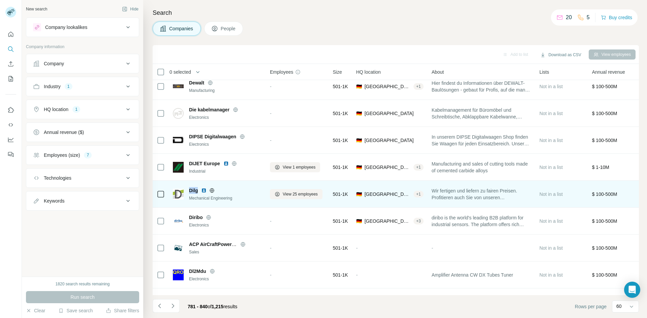
drag, startPoint x: 198, startPoint y: 191, endPoint x: 189, endPoint y: 192, distance: 9.5
click at [189, 192] on div "Dilg Mechanical Engineering" at bounding box center [217, 194] width 89 height 14
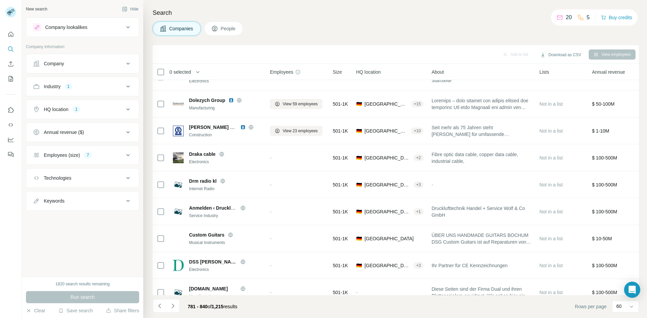
scroll to position [1295, 0]
